Goal: Information Seeking & Learning: Find specific fact

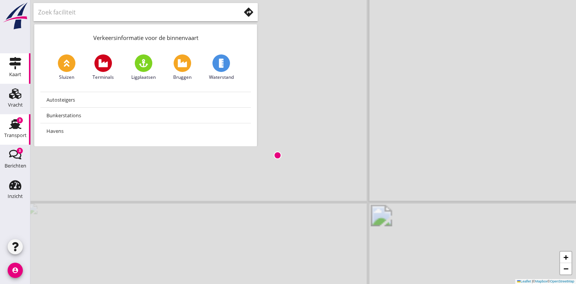
click at [14, 123] on use at bounding box center [15, 124] width 12 height 10
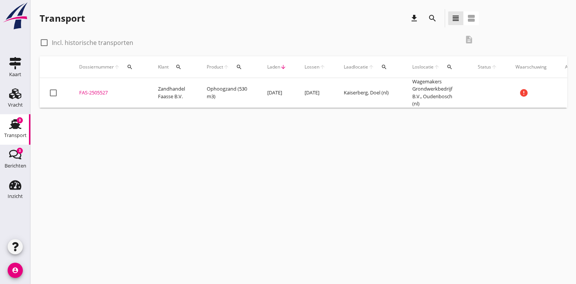
click at [53, 43] on label "Incl. historische transporten" at bounding box center [92, 43] width 81 height 8
checkbox input "true"
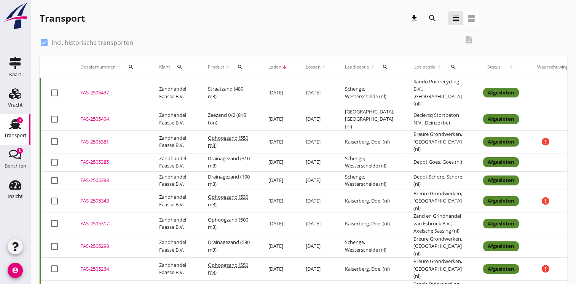
click at [357, 153] on td "Schenge, Westerschelde (nl)" at bounding box center [370, 162] width 68 height 18
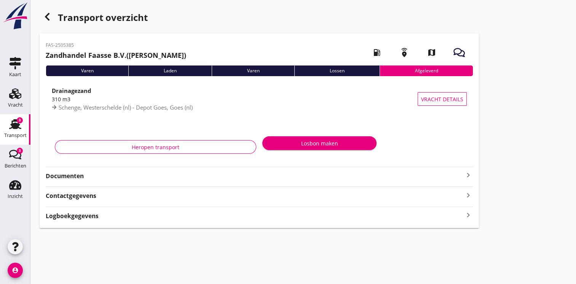
click at [318, 215] on div "Logboekgegevens keyboard_arrow_right" at bounding box center [259, 215] width 427 height 10
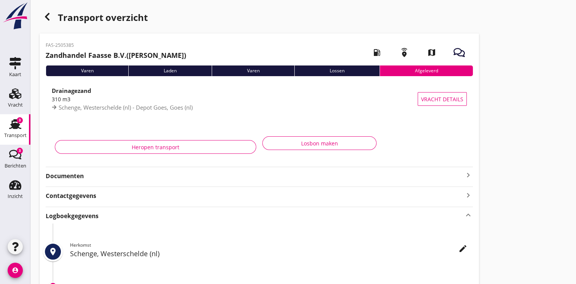
click at [187, 172] on strong "Documenten" at bounding box center [255, 176] width 418 height 9
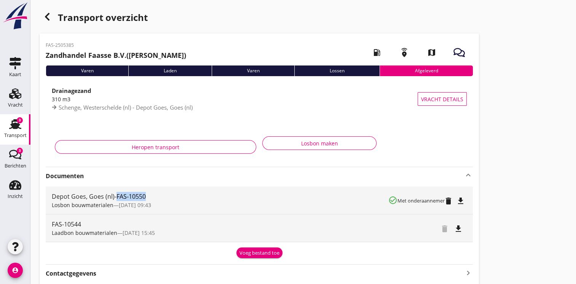
drag, startPoint x: 116, startPoint y: 195, endPoint x: 146, endPoint y: 199, distance: 30.3
click at [146, 199] on div "Depot Goes, Goes (nl)-FAS-10550" at bounding box center [220, 196] width 336 height 9
copy div "FAS-10550"
click at [43, 15] on icon "button" at bounding box center [47, 16] width 9 height 9
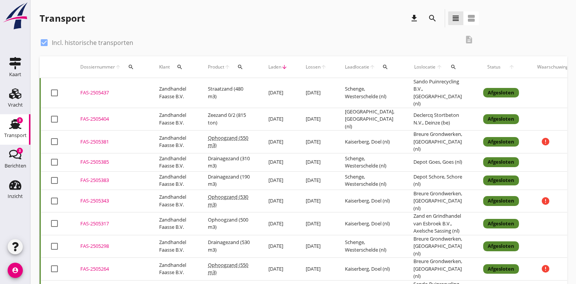
click at [288, 171] on td "[DATE]" at bounding box center [277, 180] width 37 height 18
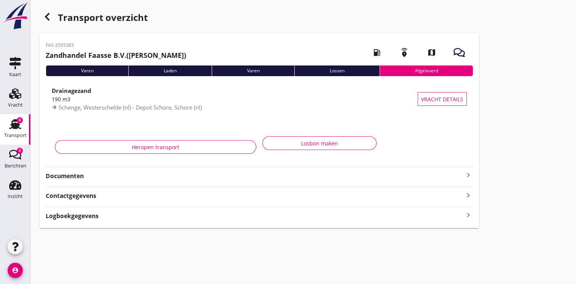
click at [185, 176] on strong "Documenten" at bounding box center [255, 176] width 418 height 9
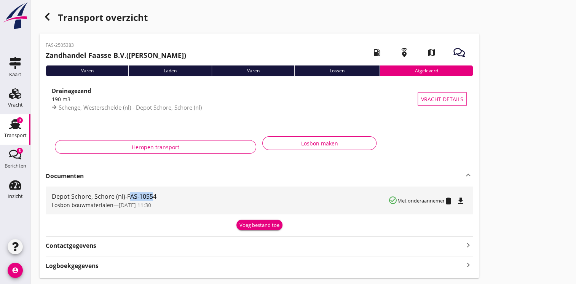
drag, startPoint x: 128, startPoint y: 197, endPoint x: 150, endPoint y: 198, distance: 22.5
click at [150, 198] on div "Depot Schore, Schore (nl)-FAS-10554" at bounding box center [220, 196] width 336 height 9
drag, startPoint x: 150, startPoint y: 198, endPoint x: 127, endPoint y: 195, distance: 23.8
click at [127, 195] on div "Depot Schore, Schore (nl)-FAS-10554" at bounding box center [220, 196] width 336 height 9
drag, startPoint x: 127, startPoint y: 195, endPoint x: 161, endPoint y: 196, distance: 33.9
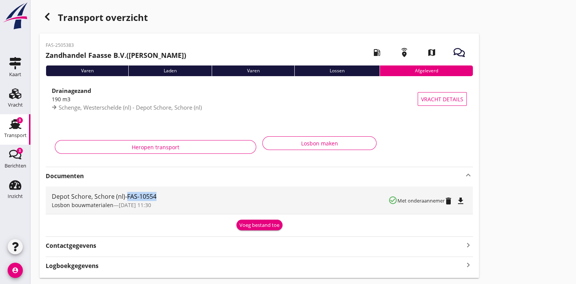
click at [161, 196] on div "Depot Schore, Schore (nl)-FAS-10554" at bounding box center [220, 196] width 336 height 9
copy div "FAS-10554"
click at [269, 261] on div "Logboekgegevens keyboard_arrow_right" at bounding box center [259, 265] width 427 height 10
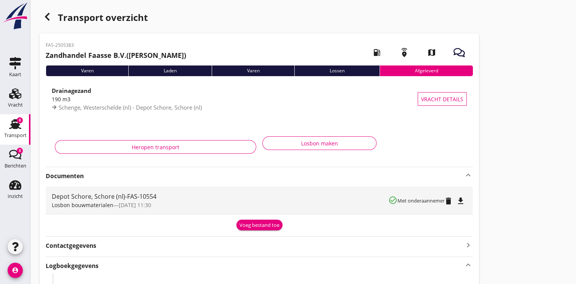
click at [46, 22] on div "button" at bounding box center [47, 16] width 15 height 15
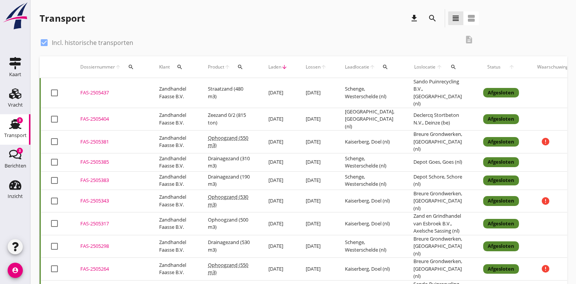
click at [300, 131] on td "[DATE]" at bounding box center [315, 142] width 39 height 23
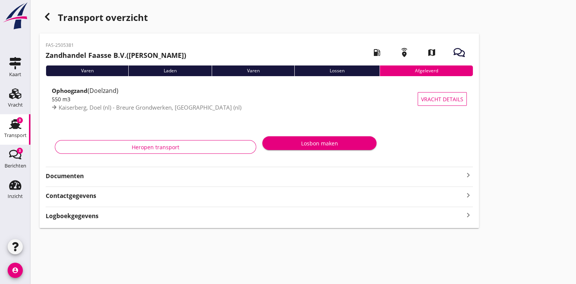
click at [320, 178] on strong "Documenten" at bounding box center [255, 176] width 418 height 9
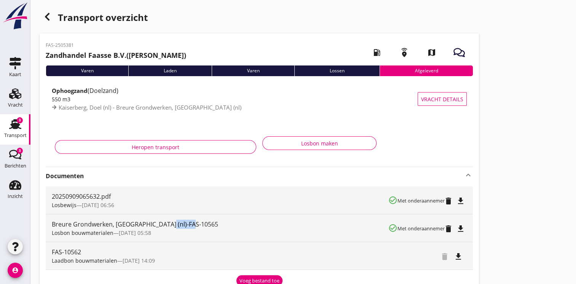
drag, startPoint x: 162, startPoint y: 224, endPoint x: 192, endPoint y: 224, distance: 29.7
click at [192, 224] on div "Breure Grondwerken, [GEOGRAPHIC_DATA] (nl)-FAS-10565" at bounding box center [220, 224] width 336 height 9
click at [194, 223] on div "Breure Grondwerken, [GEOGRAPHIC_DATA] (nl)-FAS-10565" at bounding box center [220, 224] width 336 height 9
copy div "-FAS-10565"
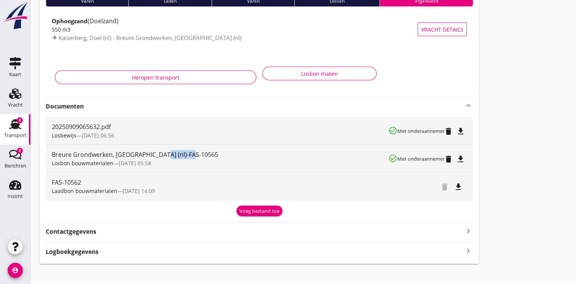
scroll to position [76, 0]
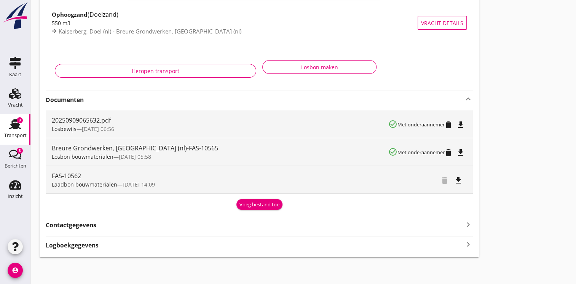
click at [472, 250] on div "FAS-2505381 Zandhandel Faasse B.V. ([PERSON_NAME]) local_gas_station emergency_…" at bounding box center [259, 107] width 439 height 300
click at [468, 249] on icon "keyboard_arrow_right" at bounding box center [467, 244] width 9 height 10
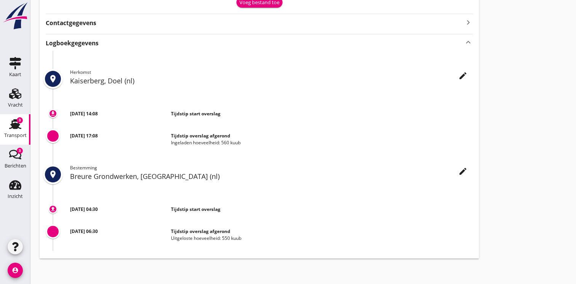
scroll to position [279, 0]
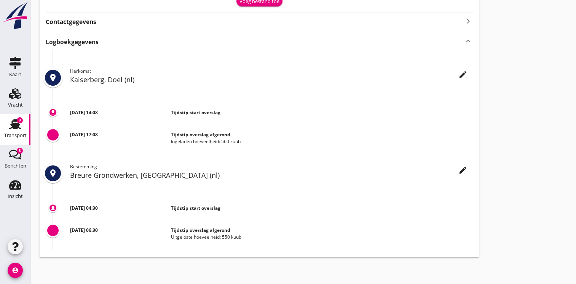
click at [17, 124] on use at bounding box center [15, 124] width 12 height 10
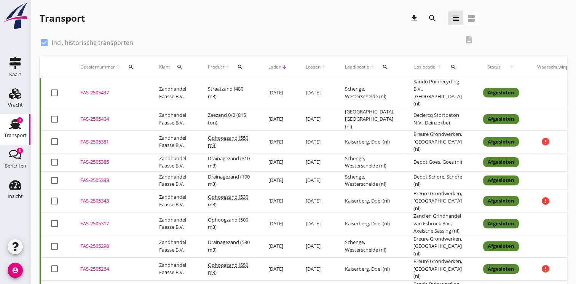
click at [220, 108] on td "Zeezand 0/2 (815 ton)" at bounding box center [229, 119] width 60 height 23
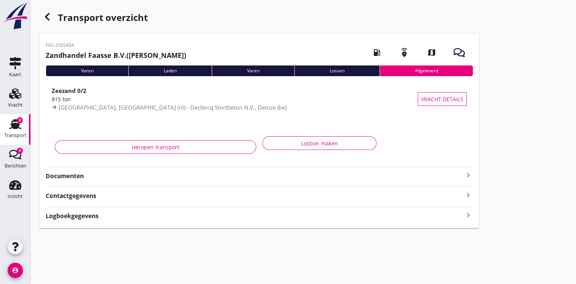
click at [297, 173] on strong "Documenten" at bounding box center [255, 176] width 418 height 9
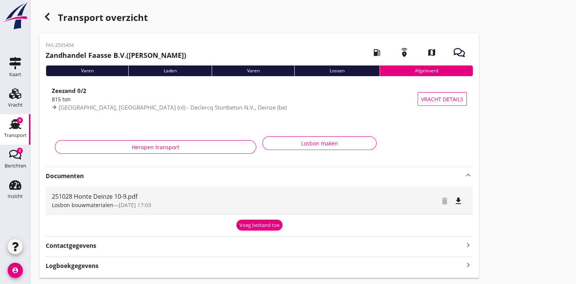
drag, startPoint x: 45, startPoint y: 45, endPoint x: 77, endPoint y: 43, distance: 32.0
click at [77, 43] on div "FAS-2505404 Zandhandel Faasse B.V. ([PERSON_NAME]) local_gas_station emergency_…" at bounding box center [259, 155] width 439 height 244
copy p "FAS-2505404"
click at [465, 267] on icon "keyboard_arrow_right" at bounding box center [467, 265] width 9 height 10
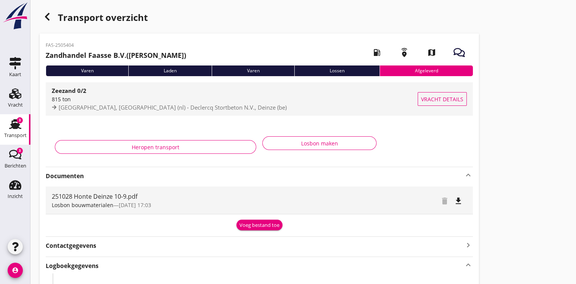
click at [435, 97] on span "Vracht details" at bounding box center [442, 99] width 42 height 8
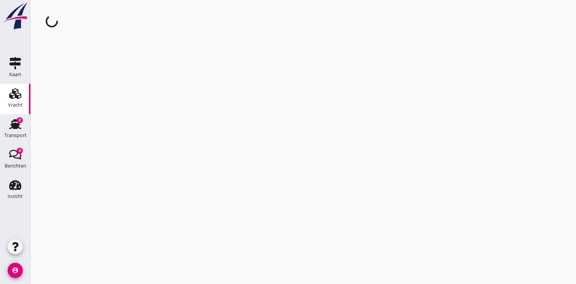
click at [314, 125] on div "cancel You are impersonating another user." at bounding box center [302, 142] width 545 height 284
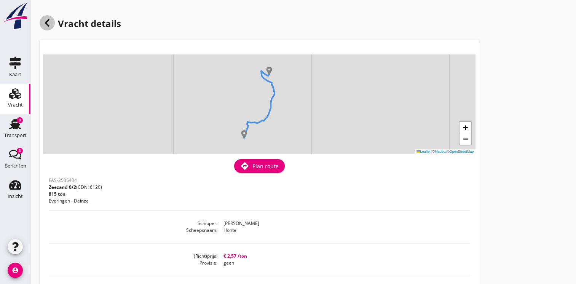
click at [46, 25] on icon at bounding box center [47, 22] width 9 height 9
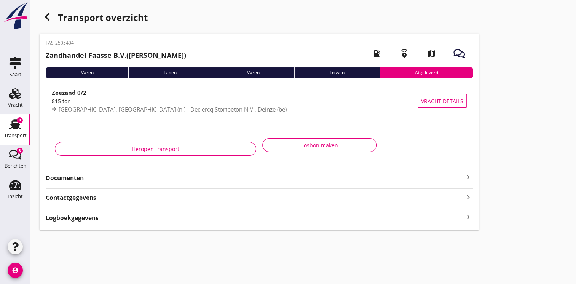
click at [46, 14] on icon "button" at bounding box center [47, 16] width 9 height 9
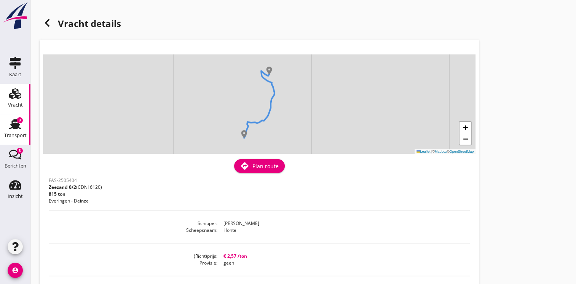
click at [21, 119] on div "3" at bounding box center [20, 120] width 6 height 6
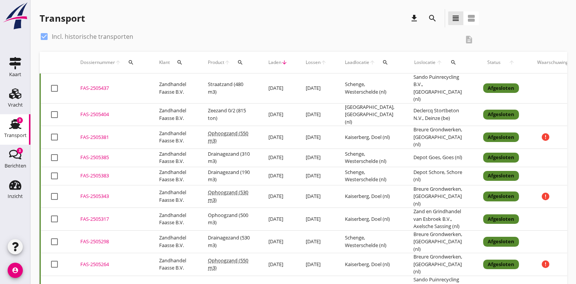
click at [274, 85] on td "[DATE]" at bounding box center [277, 88] width 37 height 30
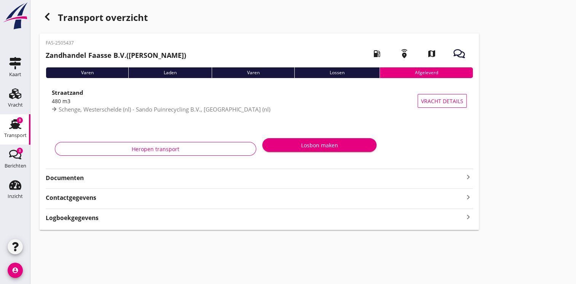
click at [238, 179] on strong "Documenten" at bounding box center [255, 177] width 418 height 9
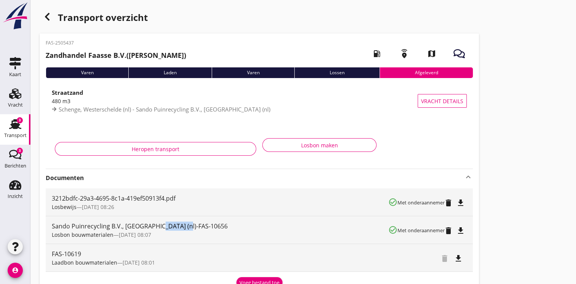
drag, startPoint x: 154, startPoint y: 228, endPoint x: 185, endPoint y: 228, distance: 31.2
click at [185, 228] on div "Sando Puinrecycling B.V., [GEOGRAPHIC_DATA] (nl)-FAS-10656" at bounding box center [220, 225] width 336 height 9
copy div "FAS-10656"
